Goal: Communication & Community: Share content

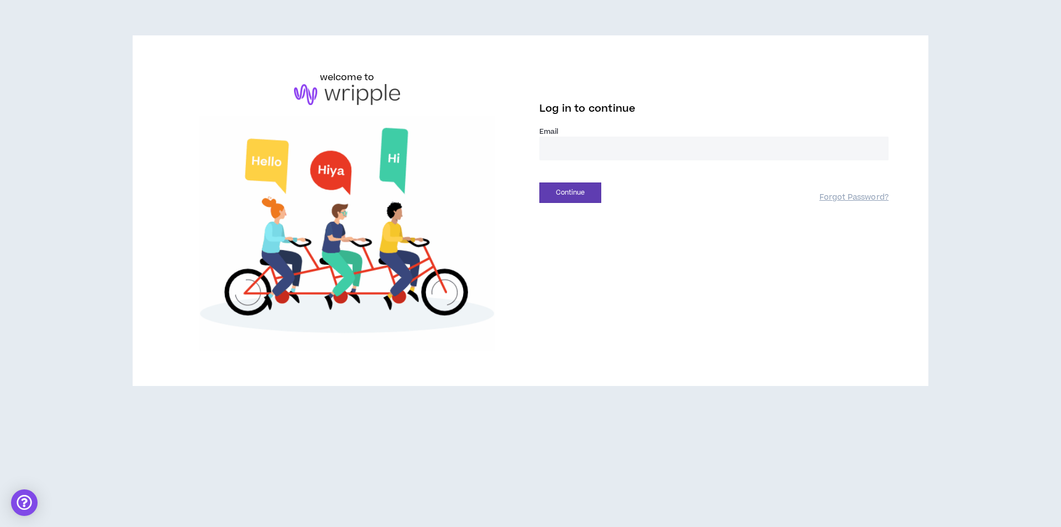
click at [710, 140] on input "email" at bounding box center [713, 149] width 349 height 24
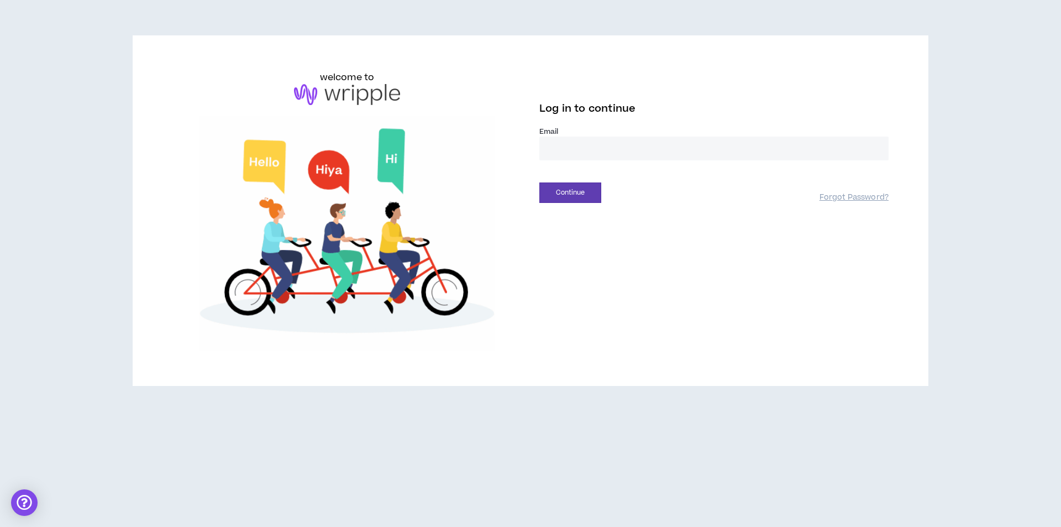
type input "**********"
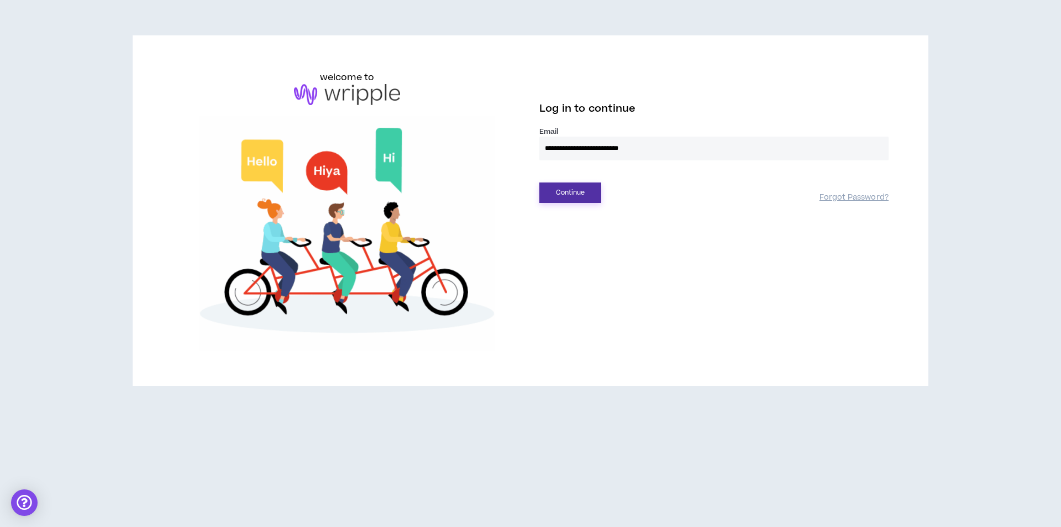
click at [576, 191] on button "Continue" at bounding box center [570, 192] width 62 height 20
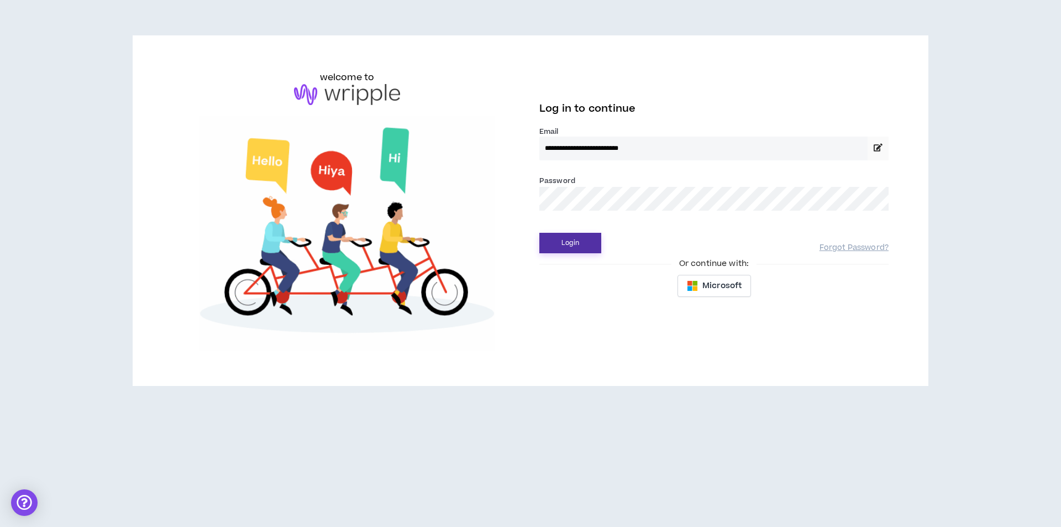
click at [573, 238] on button "Login" at bounding box center [570, 243] width 62 height 20
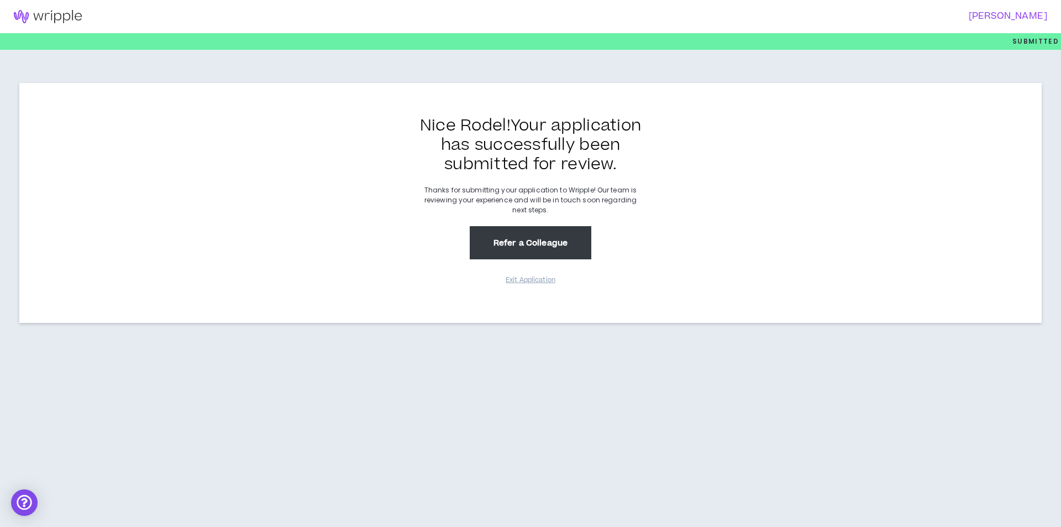
click at [517, 238] on button "Refer a Colleague" at bounding box center [531, 242] width 122 height 33
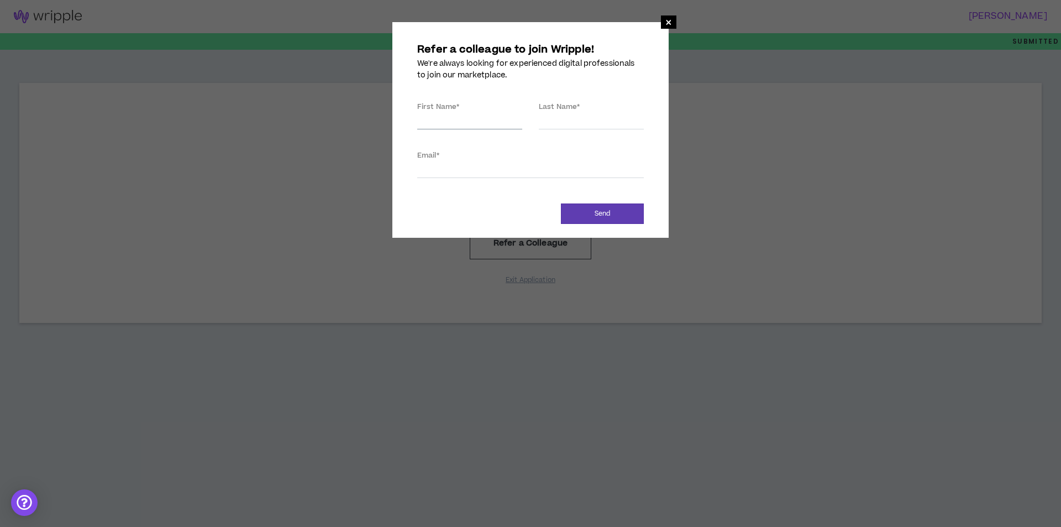
click at [478, 125] on input "First Name *" at bounding box center [469, 121] width 105 height 17
type input "Rodel"
type input "[PERSON_NAME]"
type input "[EMAIL_ADDRESS][DOMAIN_NAME]"
type input "[PERSON_NAME]"
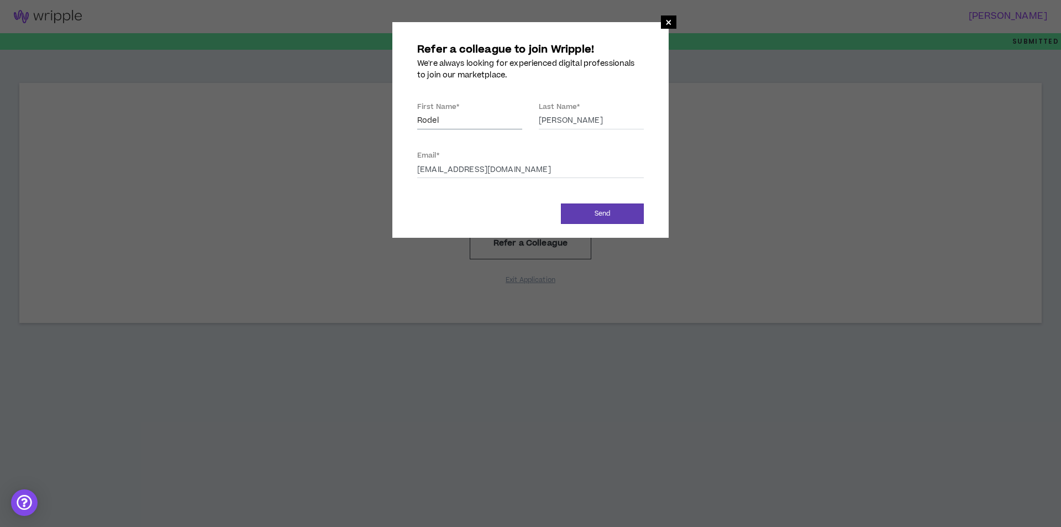
type input "[EMAIL_ADDRESS][DOMAIN_NAME]"
click at [588, 207] on button "Send" at bounding box center [602, 213] width 83 height 20
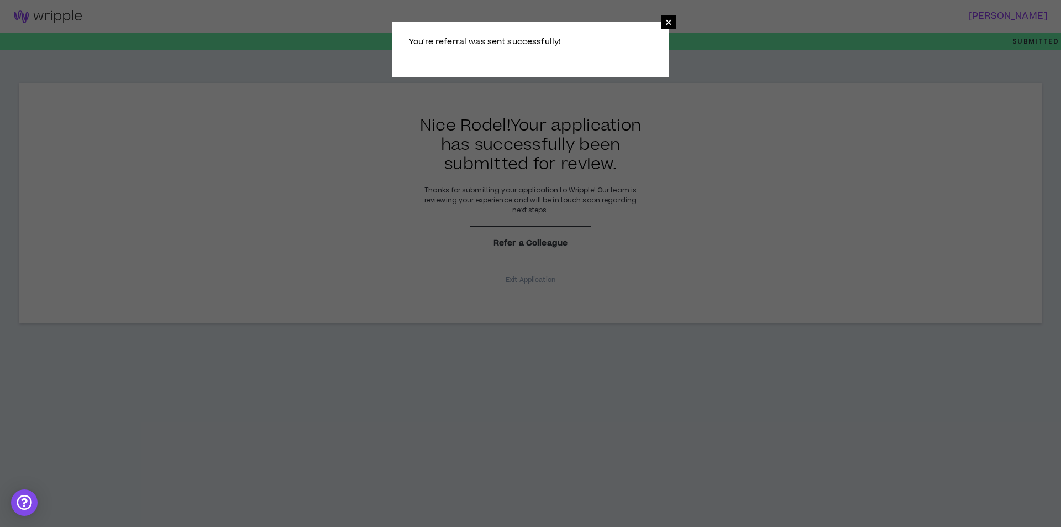
click at [660, 180] on div "× You're referral was sent successfully!" at bounding box center [530, 263] width 1061 height 527
click at [694, 218] on div "× You're referral was sent successfully!" at bounding box center [530, 263] width 1061 height 527
click at [737, 143] on div "× You're referral was sent successfully!" at bounding box center [530, 263] width 1061 height 527
click at [672, 17] on span "×" at bounding box center [668, 21] width 7 height 13
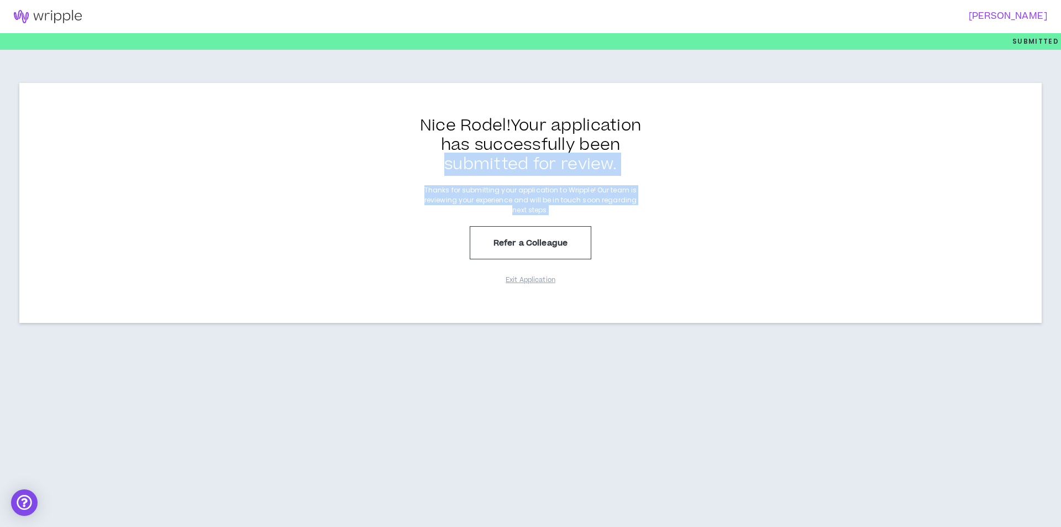
drag, startPoint x: 411, startPoint y: 171, endPoint x: 646, endPoint y: 203, distance: 237.1
click at [646, 203] on div "Nice Rodel ! Your application has successfully been submitted for review. Thank…" at bounding box center [530, 203] width 1023 height 240
click at [646, 201] on div "Nice Rodel ! Your application has successfully been submitted for review. Thank…" at bounding box center [530, 203] width 1023 height 240
